Goal: Book appointment/travel/reservation

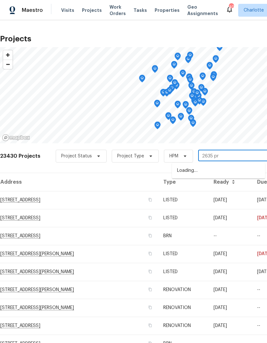
type input "2635 pro"
click at [241, 169] on li "[STREET_ADDRESS]" at bounding box center [218, 170] width 93 height 11
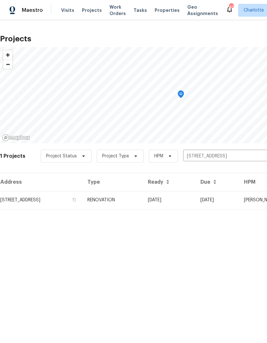
click at [196, 199] on td "09/17/25" at bounding box center [169, 200] width 53 height 18
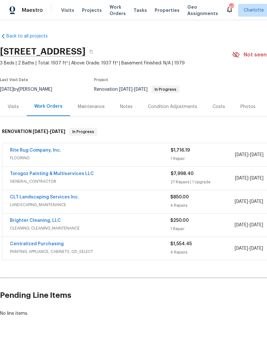
click at [22, 148] on link "Rite Rug Company, Inc." at bounding box center [35, 150] width 51 height 4
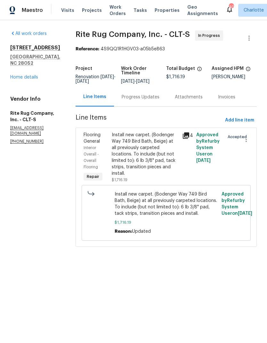
click at [136, 98] on div "Progress Updates" at bounding box center [140, 97] width 53 height 19
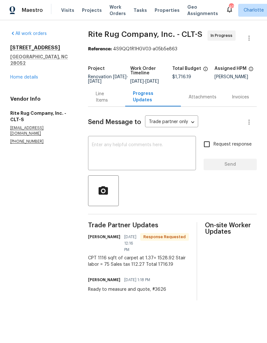
click at [184, 152] on textarea at bounding box center [142, 154] width 100 height 22
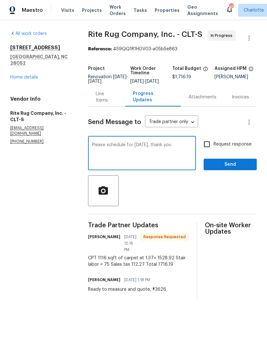
type textarea "Please schedule for Tuesday, thank you"
click at [234, 169] on span "Send" at bounding box center [230, 165] width 43 height 8
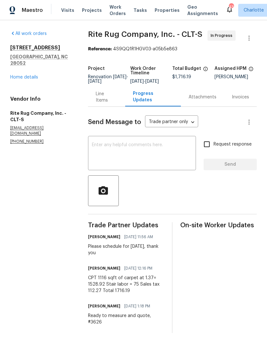
click at [30, 75] on link "Home details" at bounding box center [24, 77] width 28 height 4
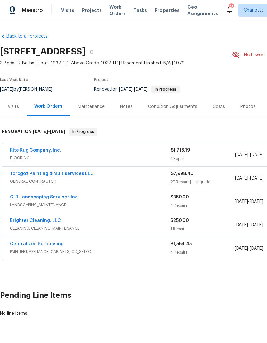
scroll to position [17, 0]
click at [63, 8] on span "Visits" at bounding box center [67, 10] width 13 height 6
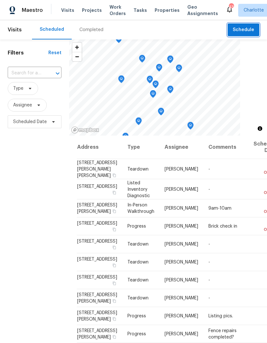
click at [251, 32] on span "Schedule" at bounding box center [243, 30] width 21 height 8
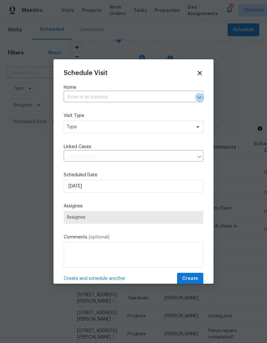
click at [199, 95] on icon "Open" at bounding box center [200, 98] width 8 height 8
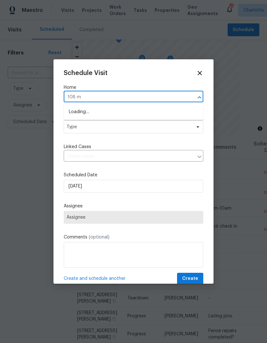
type input "108 mi"
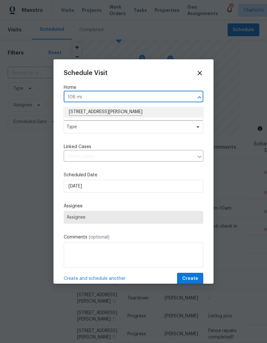
click at [151, 114] on li "[STREET_ADDRESS][PERSON_NAME]" at bounding box center [134, 112] width 140 height 11
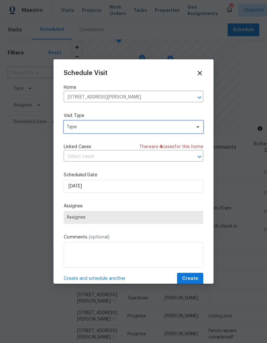
click at [197, 125] on icon at bounding box center [198, 126] width 5 height 5
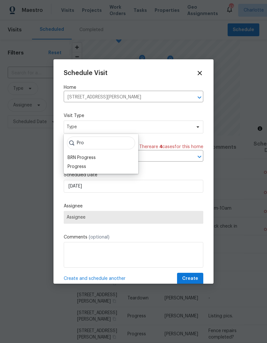
type input "Pro"
click at [76, 166] on div "Progress" at bounding box center [77, 167] width 19 height 6
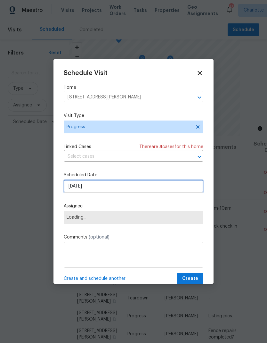
click at [180, 184] on input "9/21/2025" at bounding box center [134, 186] width 140 height 13
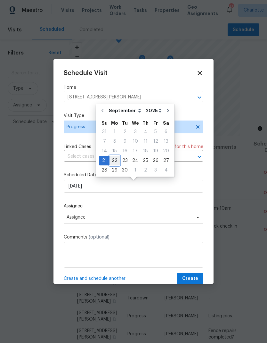
click at [114, 160] on div "22" at bounding box center [115, 160] width 10 height 9
type input "9/22/2025"
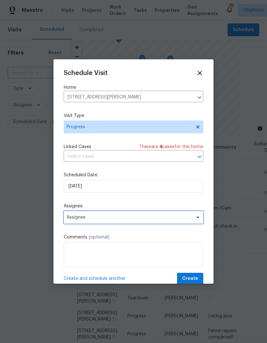
click at [190, 218] on span "Assignee" at bounding box center [130, 217] width 126 height 5
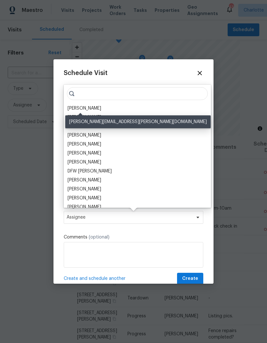
click at [75, 106] on div "[PERSON_NAME]" at bounding box center [85, 108] width 34 height 6
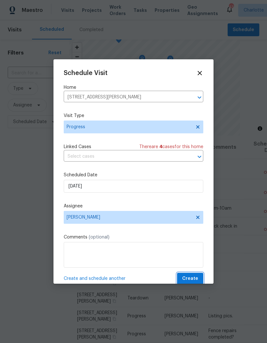
click at [191, 279] on span "Create" at bounding box center [190, 279] width 16 height 8
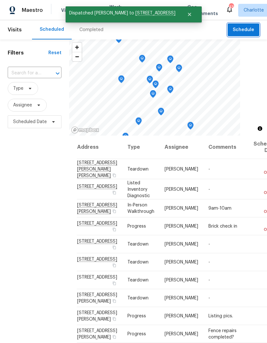
click at [247, 30] on span "Schedule" at bounding box center [243, 30] width 21 height 8
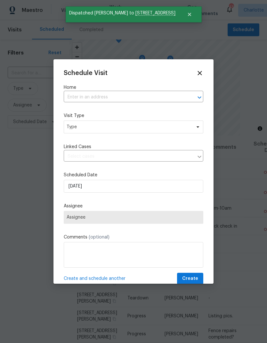
click at [196, 99] on icon "Open" at bounding box center [200, 98] width 8 height 8
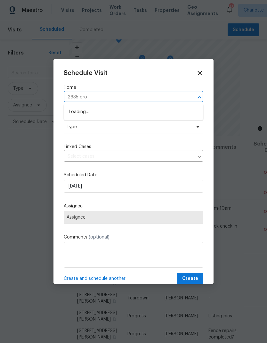
type input "2635 prov"
click at [154, 116] on li "[STREET_ADDRESS]" at bounding box center [134, 112] width 140 height 11
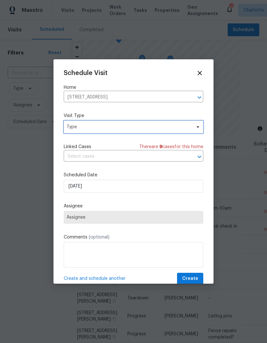
click at [200, 125] on span "Type" at bounding box center [134, 127] width 140 height 13
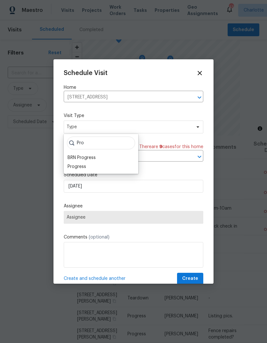
type input "Pro"
click at [71, 170] on div "Progress" at bounding box center [77, 167] width 19 height 6
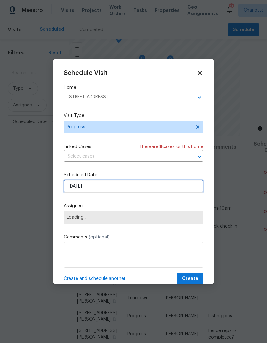
click at [71, 189] on input "9/21/2025" at bounding box center [134, 186] width 140 height 13
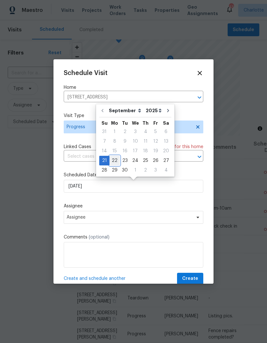
click at [111, 164] on div "22" at bounding box center [115, 160] width 10 height 9
type input "9/22/2025"
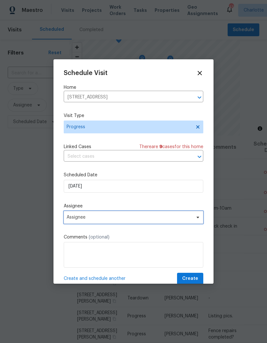
click at [72, 217] on span "Assignee" at bounding box center [130, 217] width 126 height 5
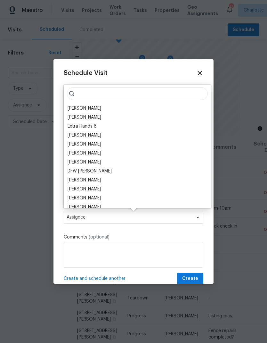
click at [74, 109] on div "[PERSON_NAME]" at bounding box center [85, 108] width 34 height 6
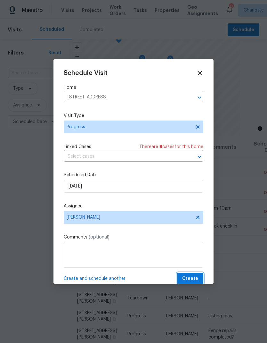
click at [194, 278] on span "Create" at bounding box center [190, 279] width 16 height 8
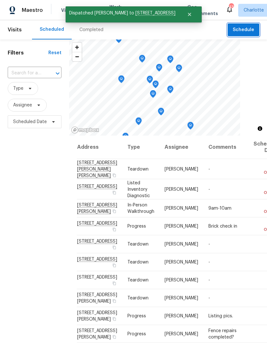
click at [248, 29] on span "Schedule" at bounding box center [243, 30] width 21 height 8
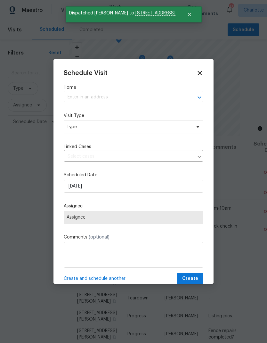
click at [198, 98] on icon "Open" at bounding box center [200, 98] width 8 height 8
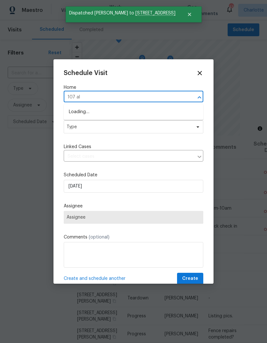
type input "107 alb"
click at [145, 108] on li "107 Alberta Ave, Belmont, NC 28012" at bounding box center [134, 112] width 140 height 11
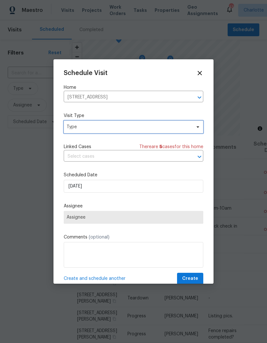
click at [197, 125] on icon at bounding box center [198, 126] width 5 height 5
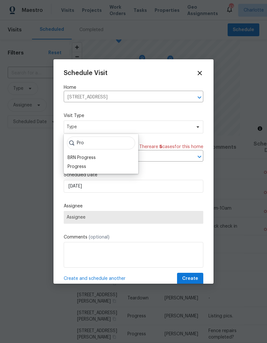
type input "Pro"
click at [72, 166] on div "Progress" at bounding box center [77, 167] width 19 height 6
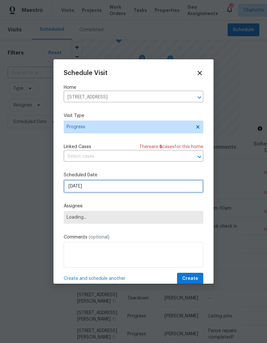
click at [73, 190] on input "9/21/2025" at bounding box center [134, 186] width 140 height 13
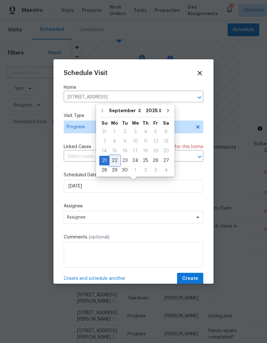
click at [113, 162] on div "22" at bounding box center [115, 160] width 10 height 9
type input "9/22/2025"
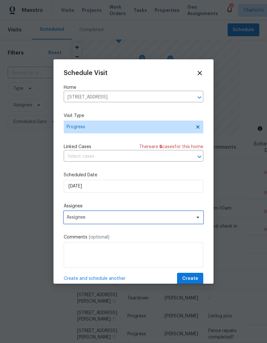
click at [72, 220] on span "Assignee" at bounding box center [130, 217] width 126 height 5
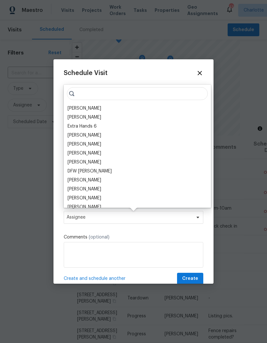
click at [72, 108] on div "[PERSON_NAME]" at bounding box center [85, 108] width 34 height 6
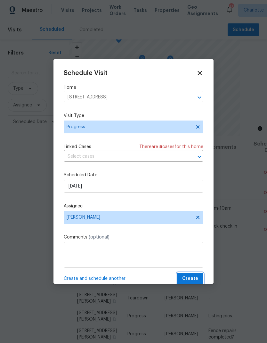
click at [192, 280] on span "Create" at bounding box center [190, 279] width 16 height 8
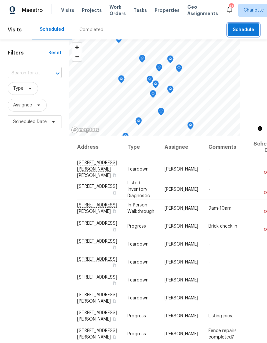
click at [247, 29] on span "Schedule" at bounding box center [243, 30] width 21 height 8
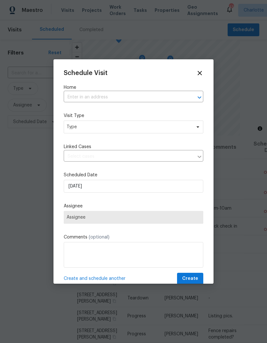
click at [200, 94] on icon "Open" at bounding box center [200, 98] width 8 height 8
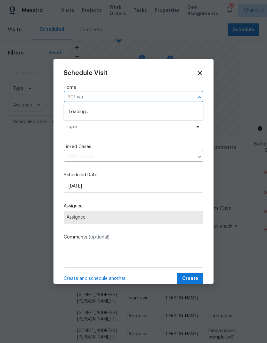
type input "901 wat"
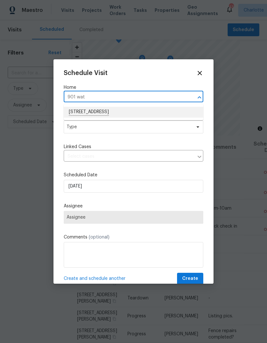
click at [151, 112] on li "901 Waterspout Way, Gastonia, NC 28054" at bounding box center [134, 112] width 140 height 11
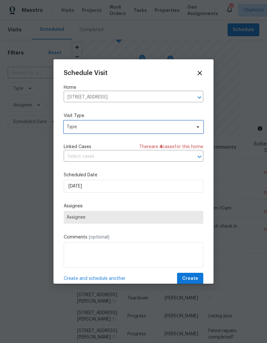
click at [200, 126] on icon at bounding box center [198, 126] width 5 height 5
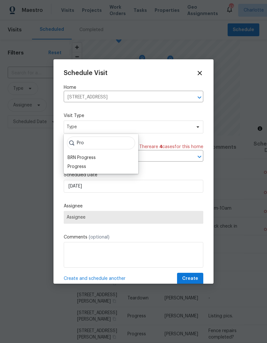
type input "Pro"
click at [73, 169] on div "Progress" at bounding box center [77, 167] width 19 height 6
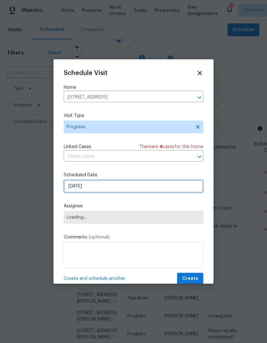
click at [73, 192] on input "9/21/2025" at bounding box center [134, 186] width 140 height 13
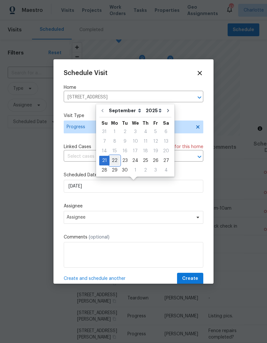
click at [114, 160] on div "22" at bounding box center [115, 160] width 10 height 9
type input "9/22/2025"
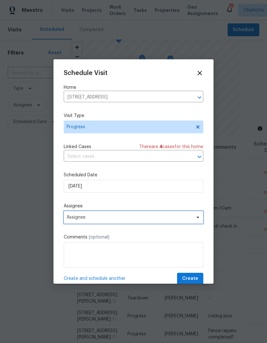
click at [194, 218] on span at bounding box center [197, 217] width 7 height 5
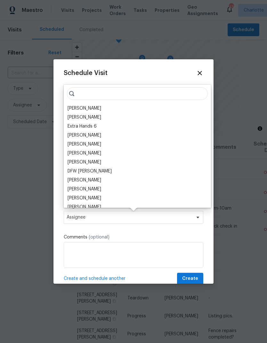
click at [72, 107] on div "[PERSON_NAME]" at bounding box center [85, 108] width 34 height 6
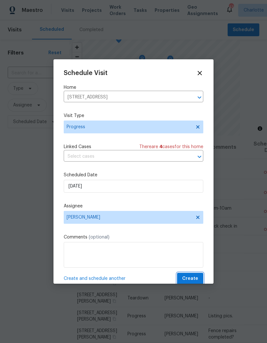
click at [196, 282] on span "Create" at bounding box center [190, 279] width 16 height 8
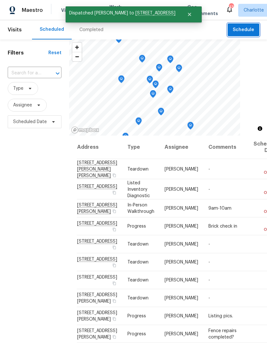
click at [248, 34] on button "Schedule" at bounding box center [244, 29] width 32 height 13
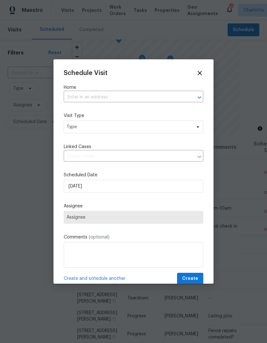
click at [191, 98] on div at bounding box center [195, 97] width 17 height 9
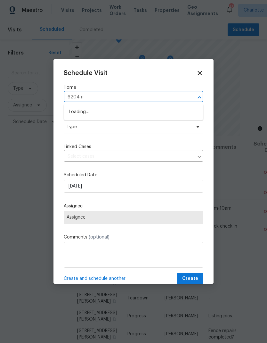
type input "6204 riv"
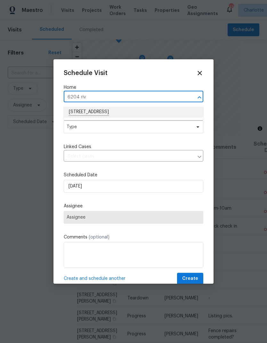
click at [153, 115] on li "6204 River Birch Dr, Gastonia, NC 28056" at bounding box center [134, 112] width 140 height 11
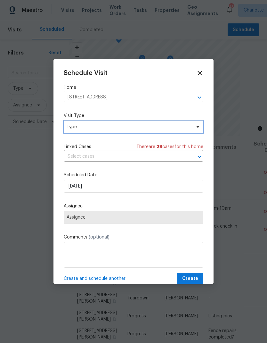
click at [195, 126] on span at bounding box center [197, 126] width 7 height 5
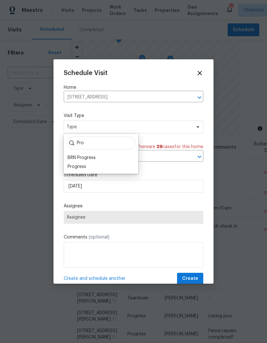
type input "Pro"
click at [75, 169] on div "Progress" at bounding box center [77, 167] width 19 height 6
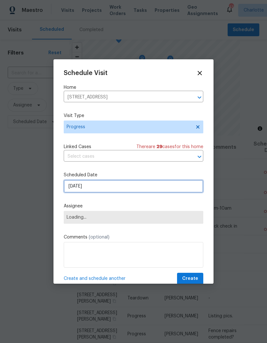
click at [69, 188] on input "9/21/2025" at bounding box center [134, 186] width 140 height 13
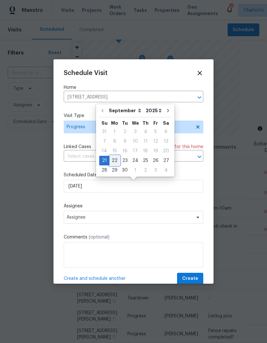
click at [116, 161] on div "22" at bounding box center [115, 160] width 10 height 9
type input "9/22/2025"
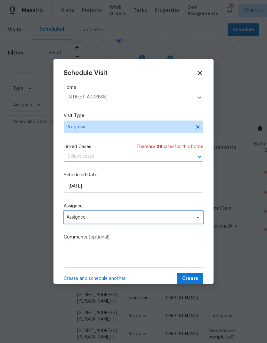
click at [75, 220] on span "Assignee" at bounding box center [130, 217] width 126 height 5
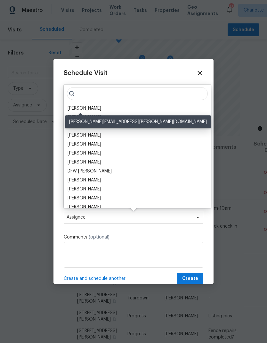
click at [76, 110] on div "[PERSON_NAME]" at bounding box center [85, 108] width 34 height 6
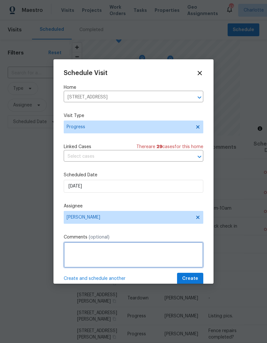
click at [186, 258] on textarea at bounding box center [134, 255] width 140 height 26
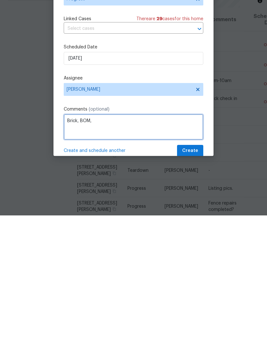
type textarea "Brick, BOM,"
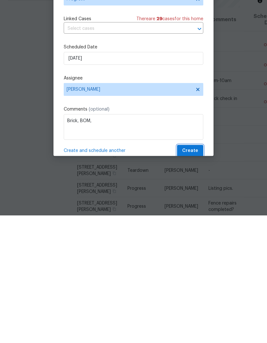
click at [195, 275] on span "Create" at bounding box center [190, 279] width 16 height 8
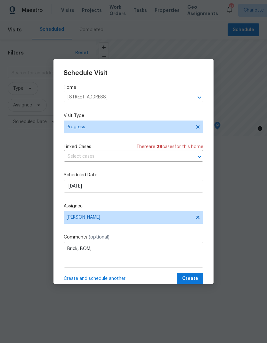
scroll to position [0, 0]
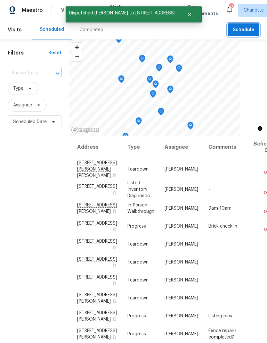
click at [250, 30] on span "Schedule" at bounding box center [243, 30] width 21 height 8
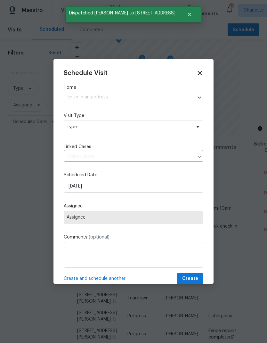
click at [199, 95] on icon "Open" at bounding box center [200, 98] width 8 height 8
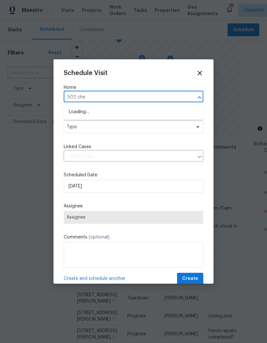
type input "502 cher"
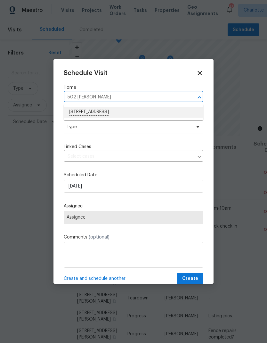
click at [144, 113] on li "502 Cherry St, Belmont, NC 28012" at bounding box center [134, 112] width 140 height 11
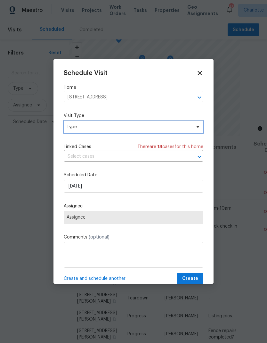
click at [199, 126] on icon at bounding box center [198, 126] width 5 height 5
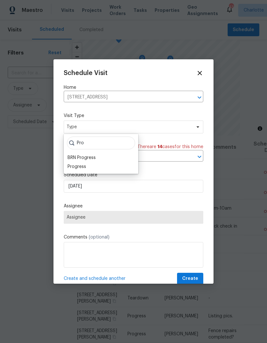
type input "Pro"
click at [73, 169] on div "Progress" at bounding box center [77, 167] width 19 height 6
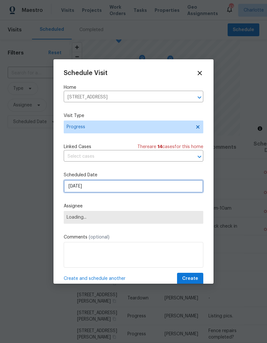
click at [70, 188] on input "9/21/2025" at bounding box center [134, 186] width 140 height 13
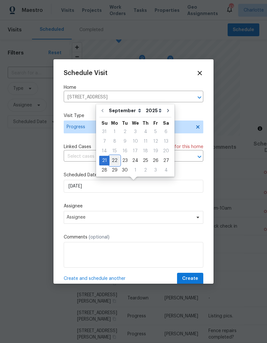
click at [113, 161] on div "22" at bounding box center [115, 160] width 10 height 9
type input "9/22/2025"
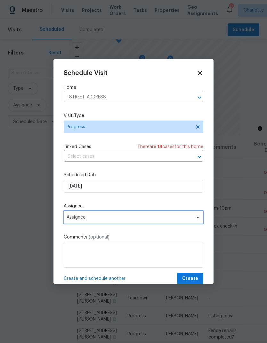
click at [74, 219] on span "Assignee" at bounding box center [130, 217] width 126 height 5
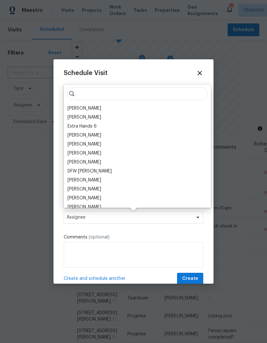
click at [73, 108] on div "[PERSON_NAME]" at bounding box center [85, 108] width 34 height 6
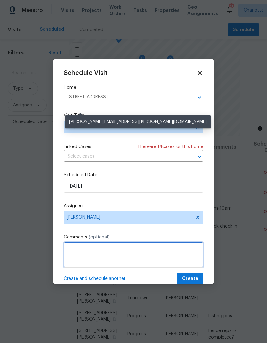
click at [176, 253] on textarea at bounding box center [134, 255] width 140 height 26
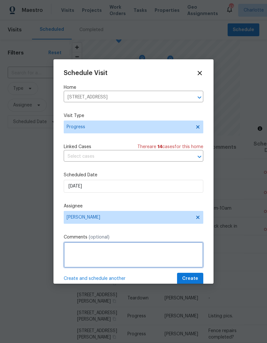
scroll to position [21, 0]
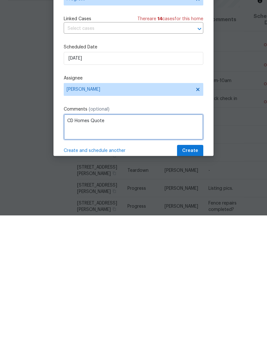
type textarea "CD Homes Quote"
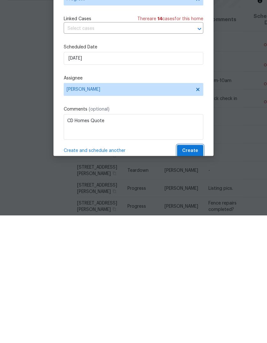
click at [196, 275] on span "Create" at bounding box center [190, 279] width 16 height 8
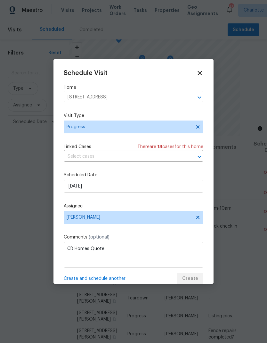
scroll to position [0, 0]
